Goal: Find contact information: Find contact information

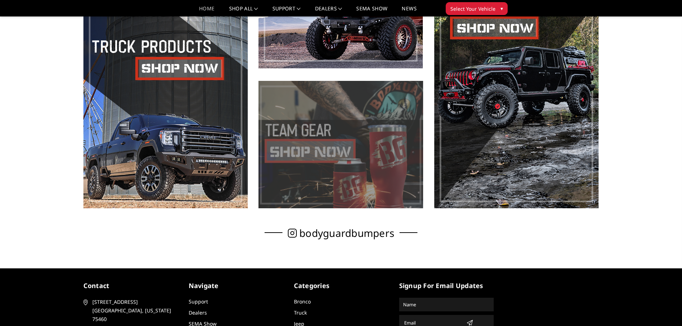
scroll to position [505, 0]
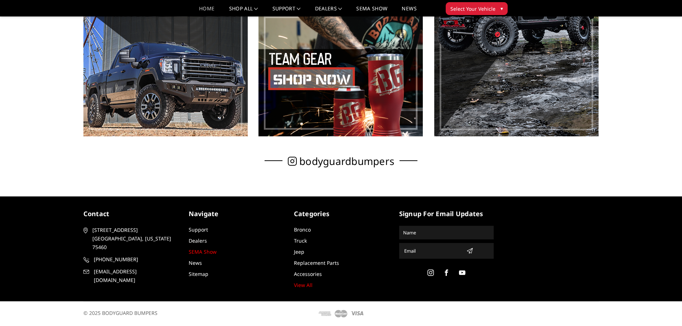
click at [201, 252] on link "SEMA Show" at bounding box center [203, 251] width 28 height 7
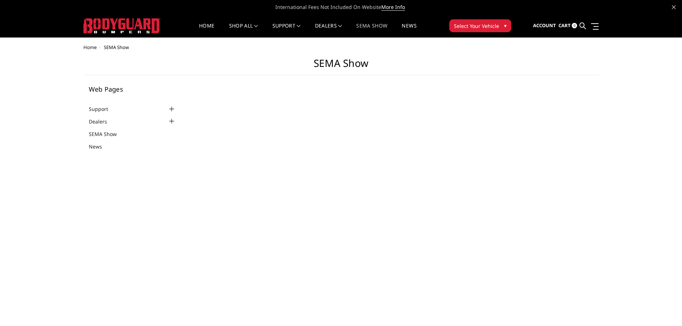
select select "US"
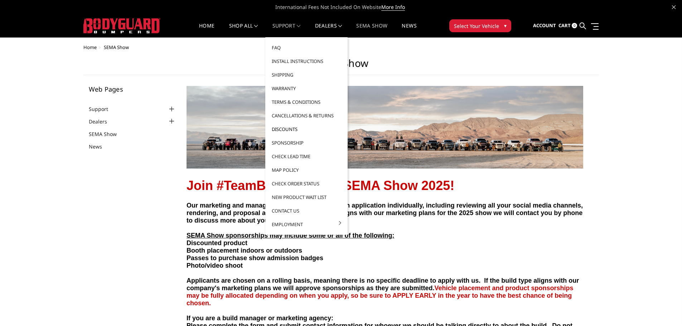
click at [285, 128] on link "Discounts" at bounding box center [306, 129] width 77 height 14
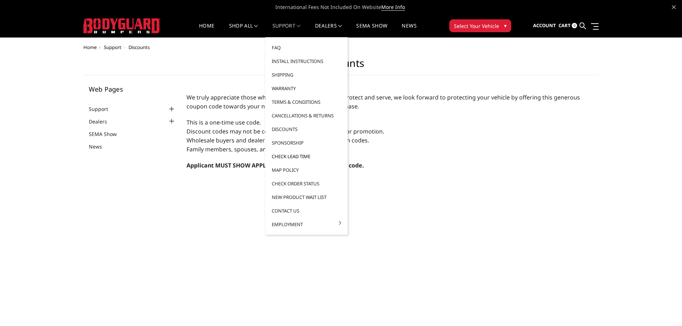
click at [287, 156] on link "Check Lead Time" at bounding box center [306, 157] width 77 height 14
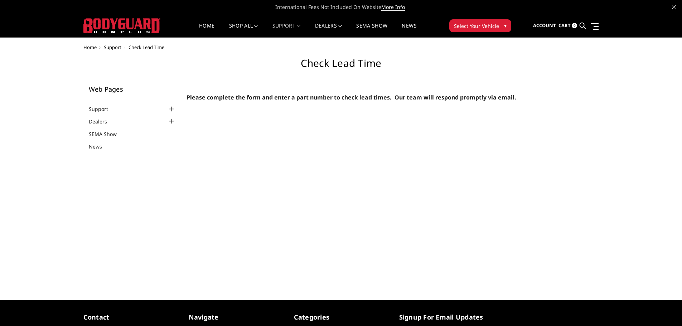
select select "US"
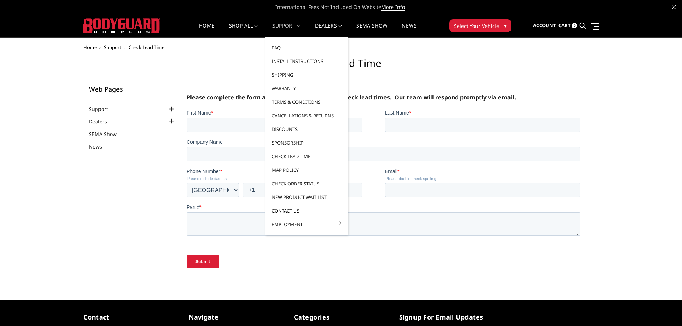
click at [290, 210] on link "Contact Us" at bounding box center [306, 211] width 77 height 14
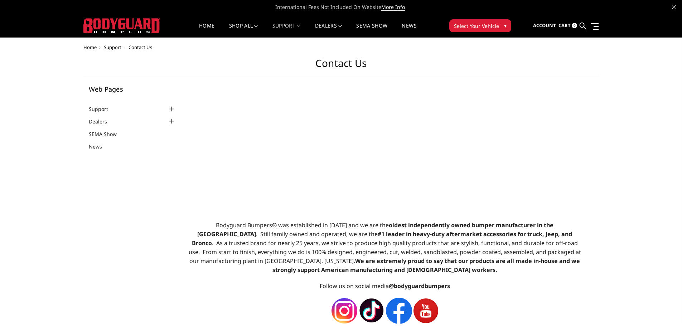
select select "US"
